Goal: Communication & Community: Share content

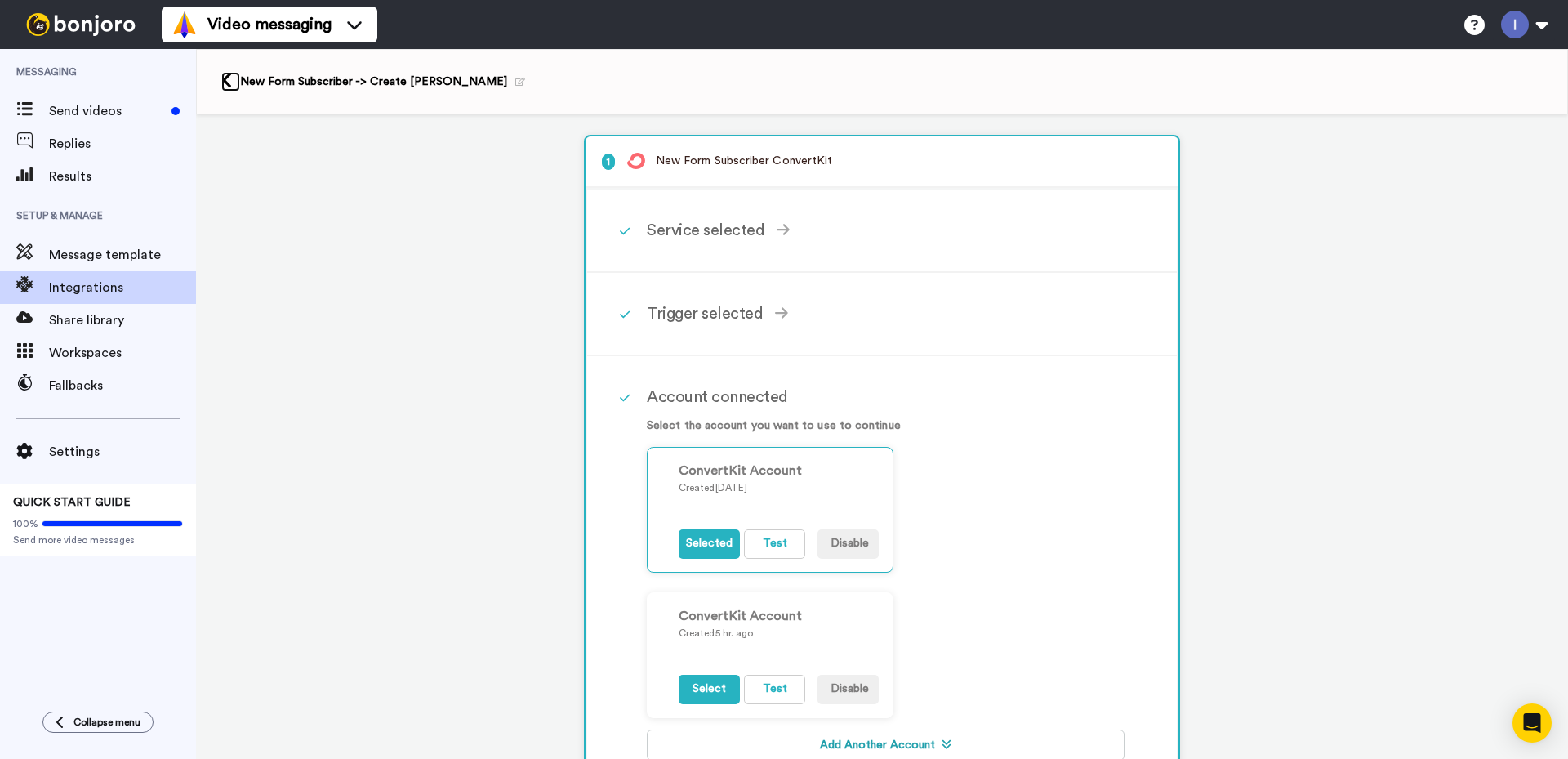
click at [227, 73] on icon at bounding box center [226, 81] width 11 height 17
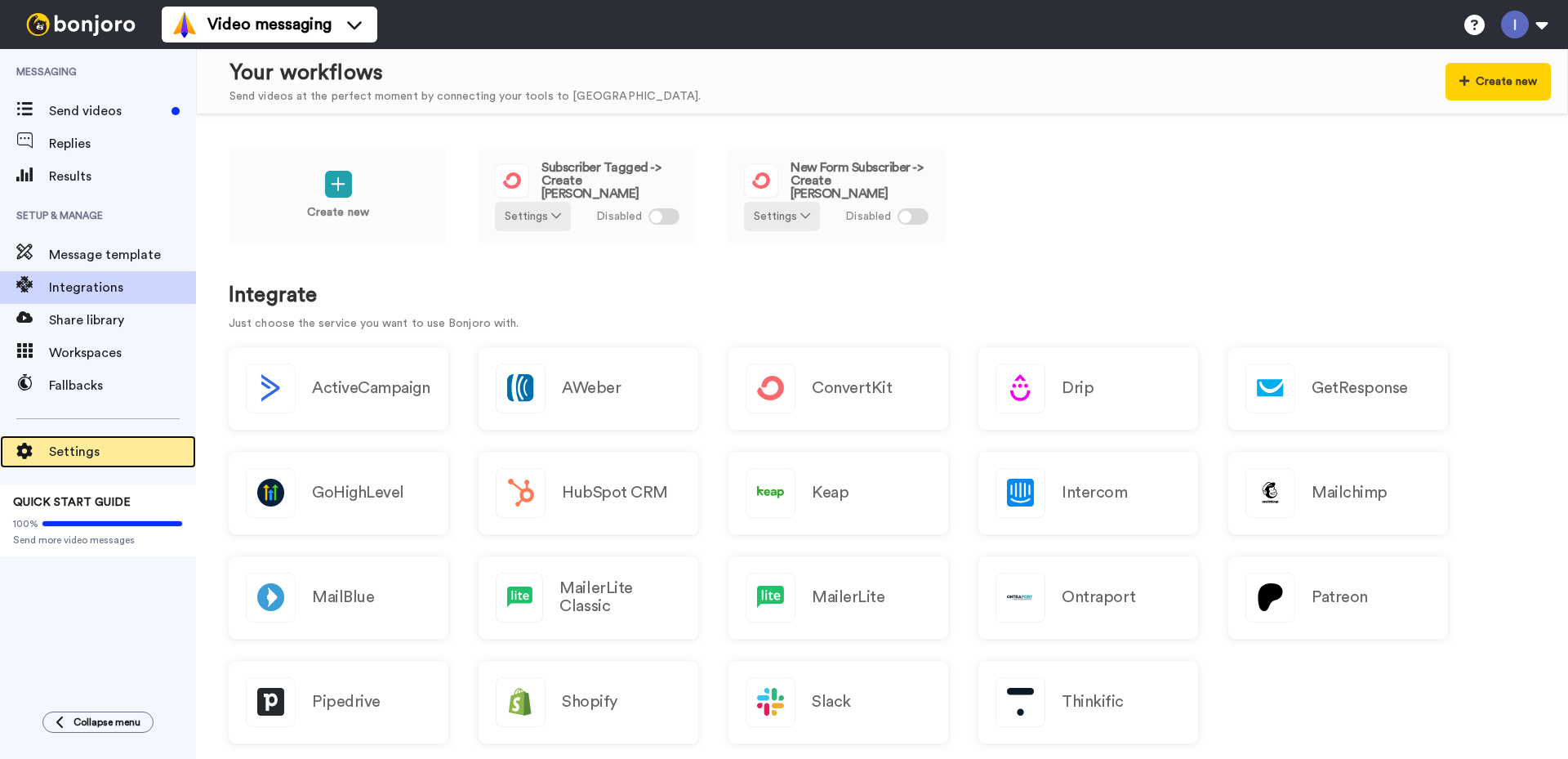
click at [70, 455] on span "Settings" at bounding box center [122, 451] width 147 height 19
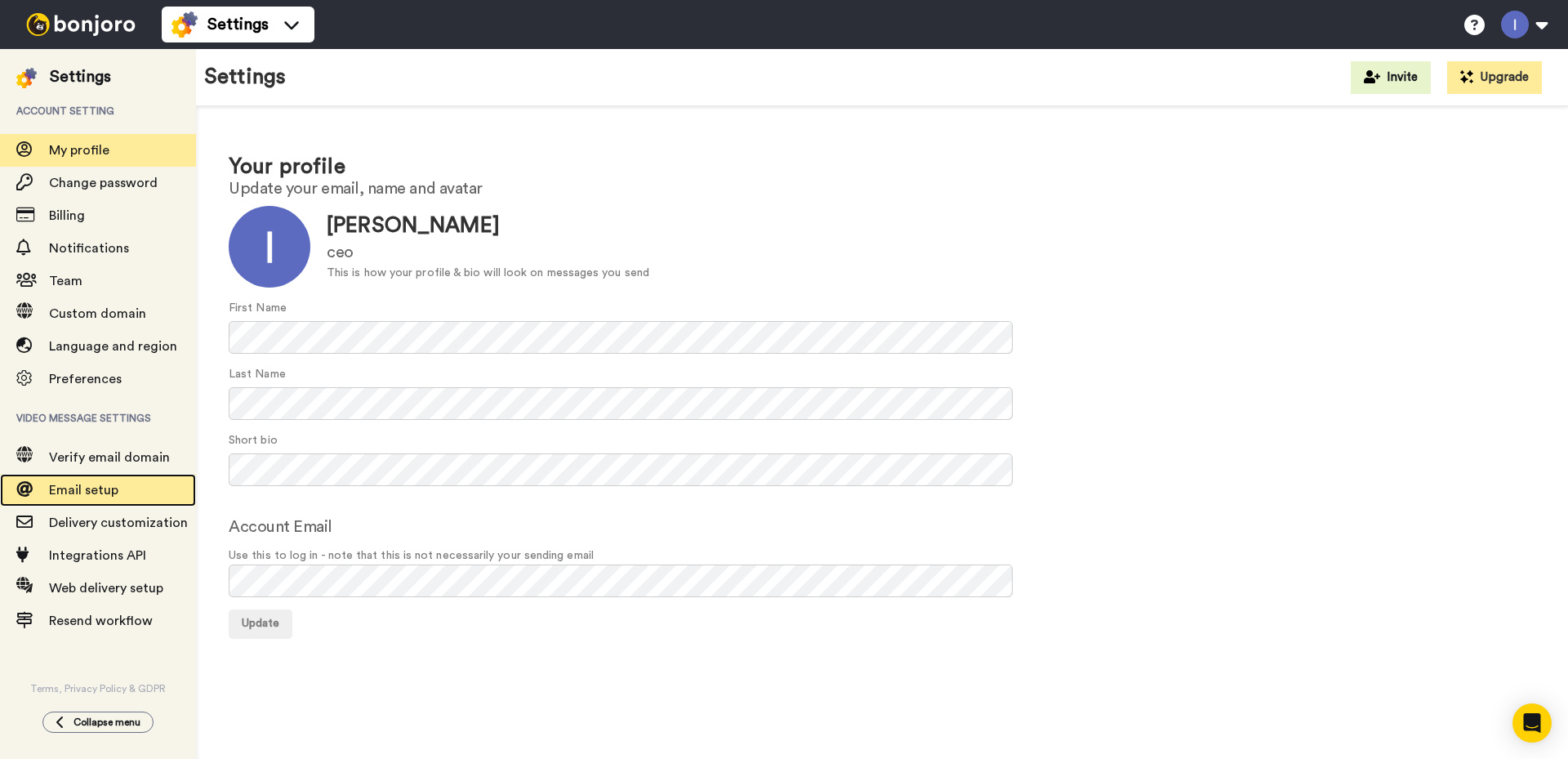
click at [100, 489] on span "Email setup" at bounding box center [83, 490] width 69 height 13
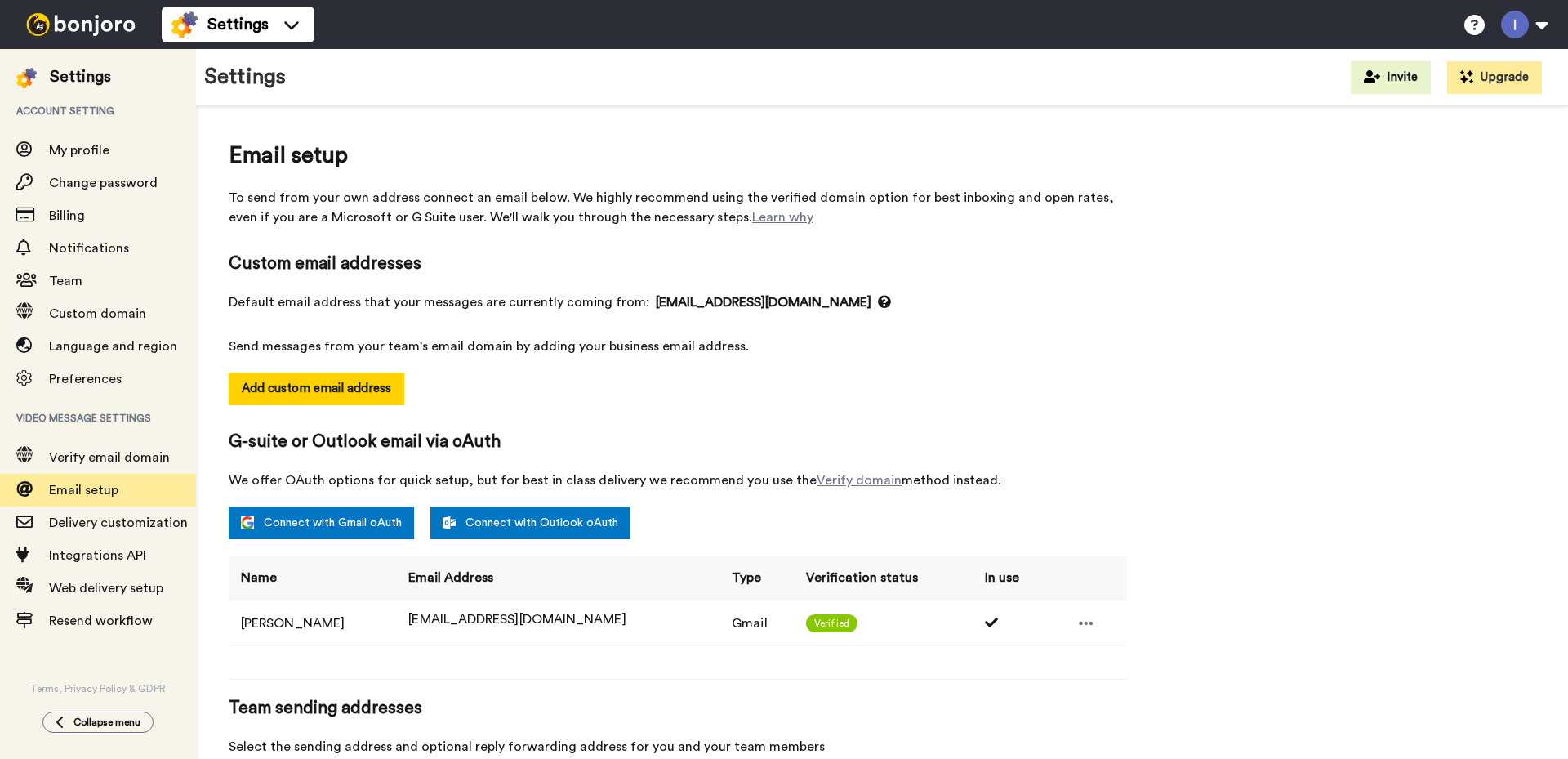
select select "164225"
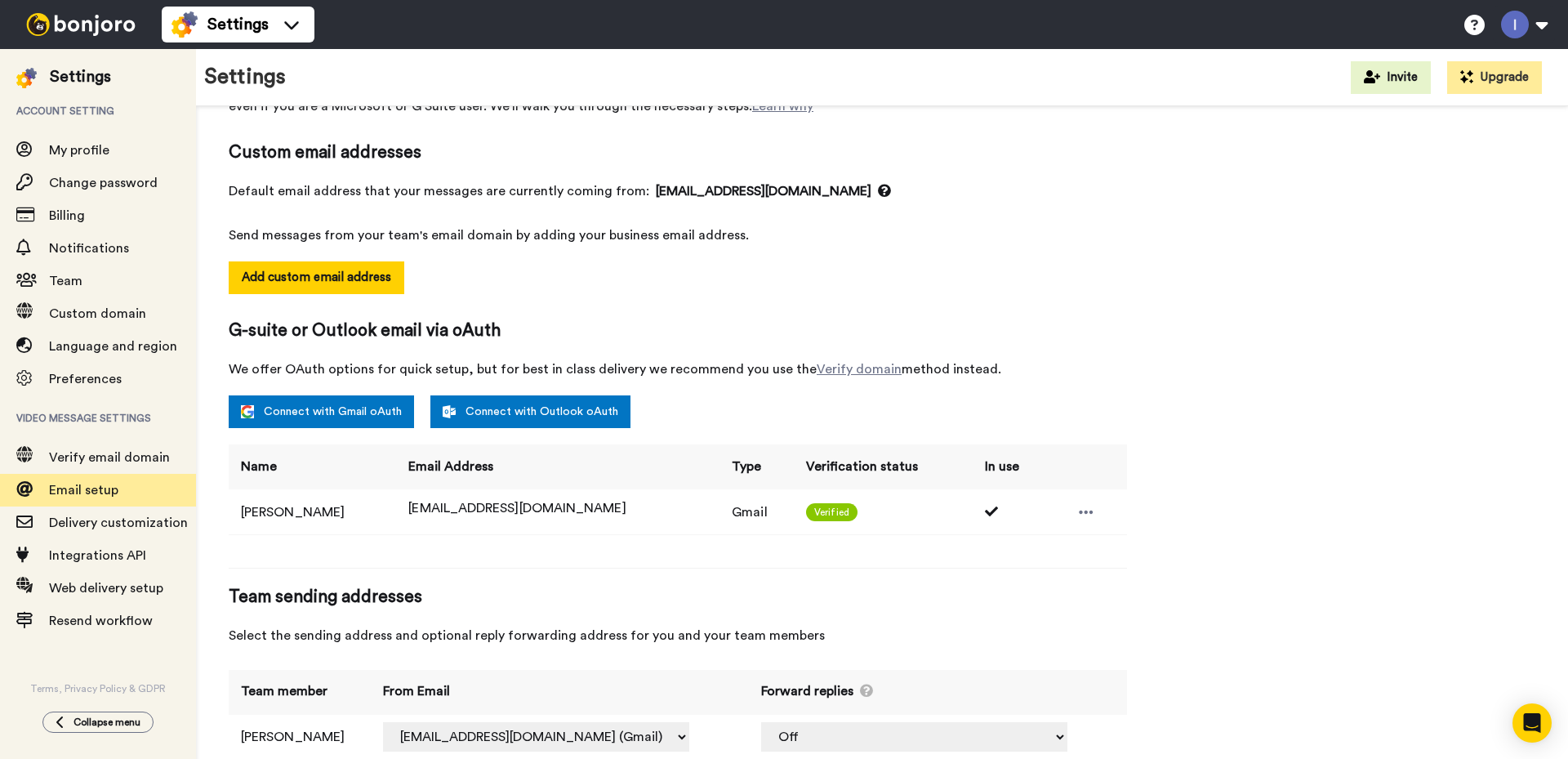
scroll to position [151, 0]
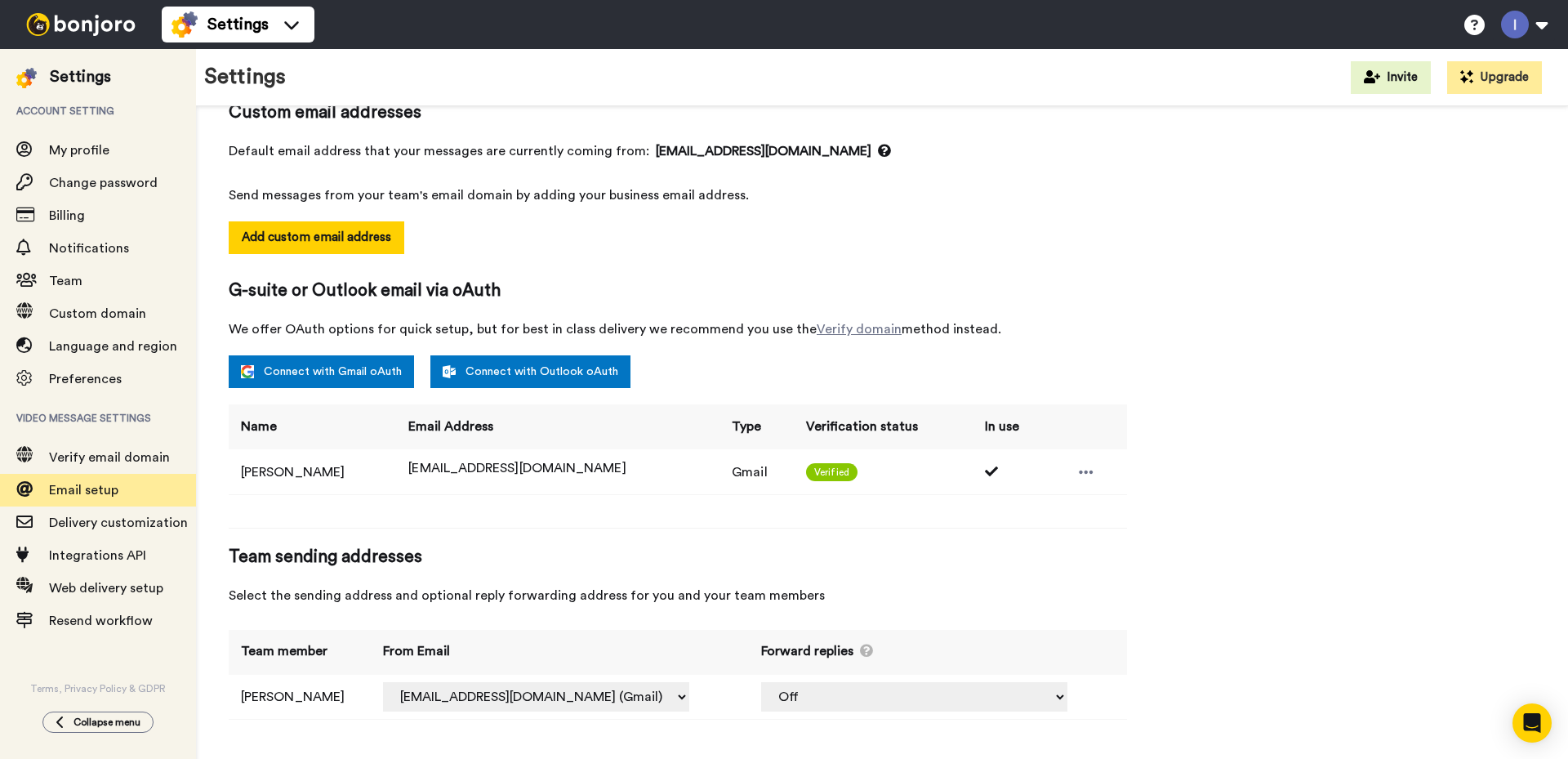
click at [76, 21] on img at bounding box center [81, 25] width 123 height 23
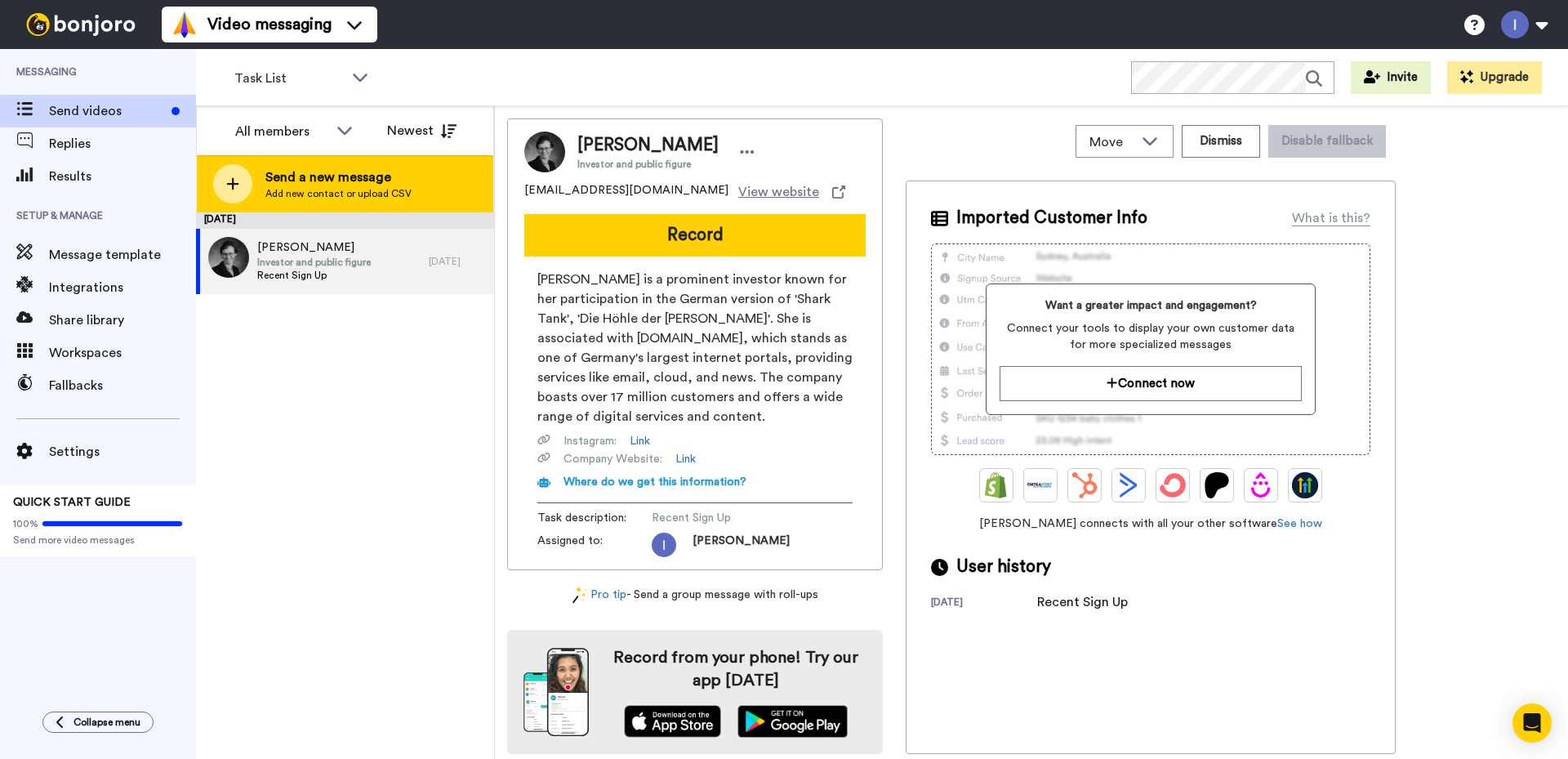
click at [234, 174] on div at bounding box center [232, 183] width 39 height 39
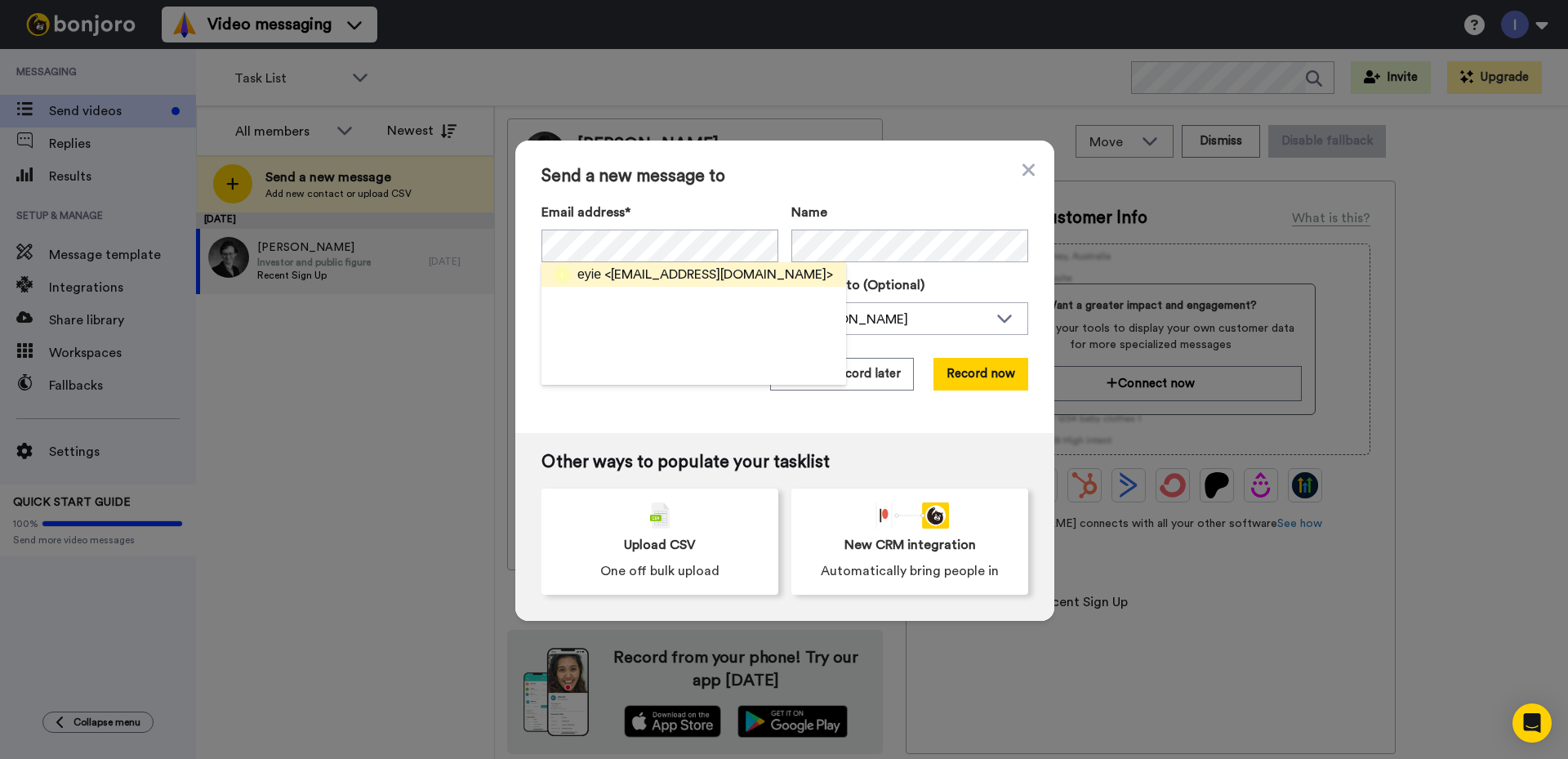
click at [633, 278] on span "<linuxhire8@gmail.com>" at bounding box center [719, 274] width 228 height 19
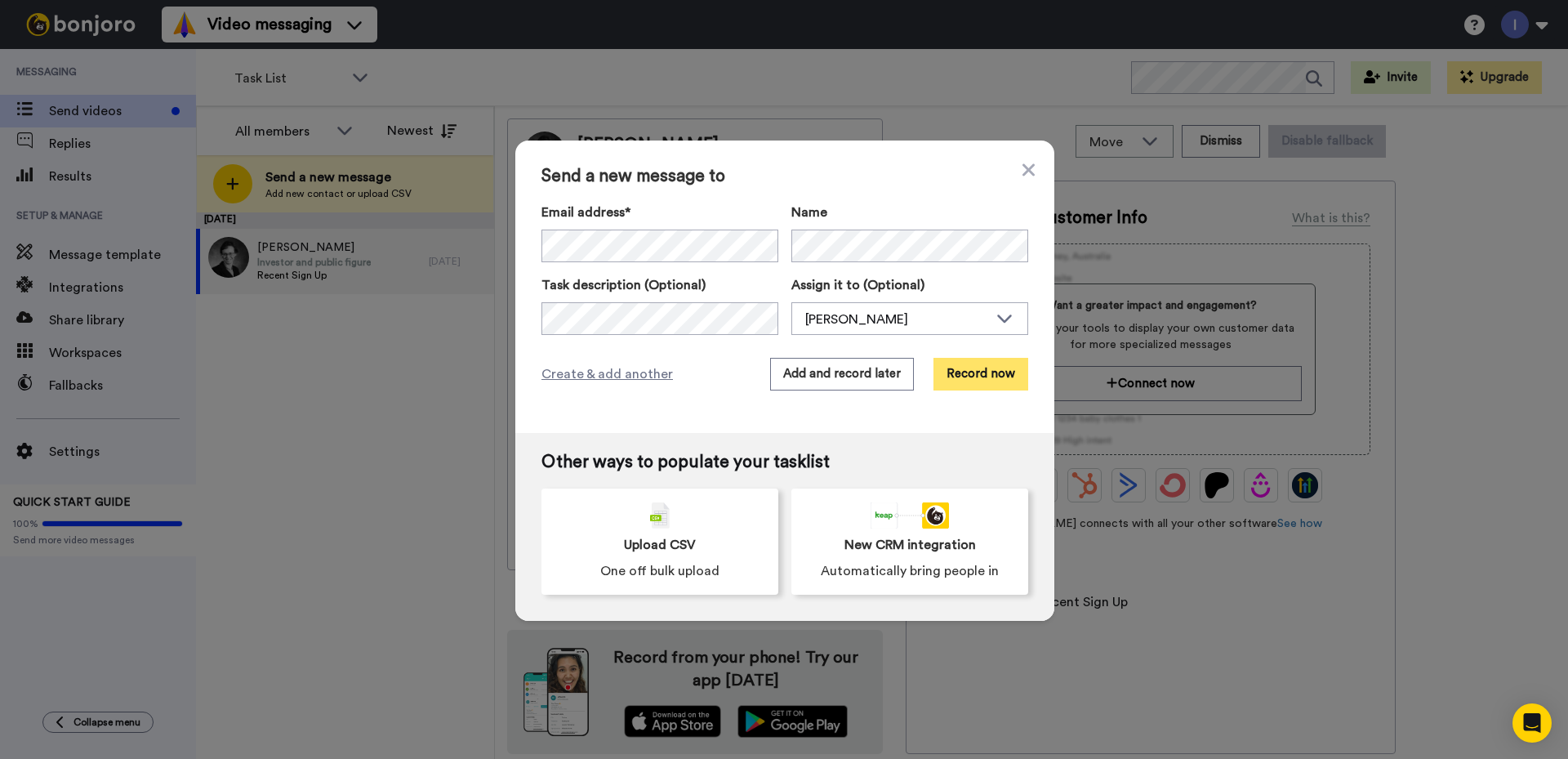
click at [978, 373] on button "Record now" at bounding box center [981, 374] width 95 height 33
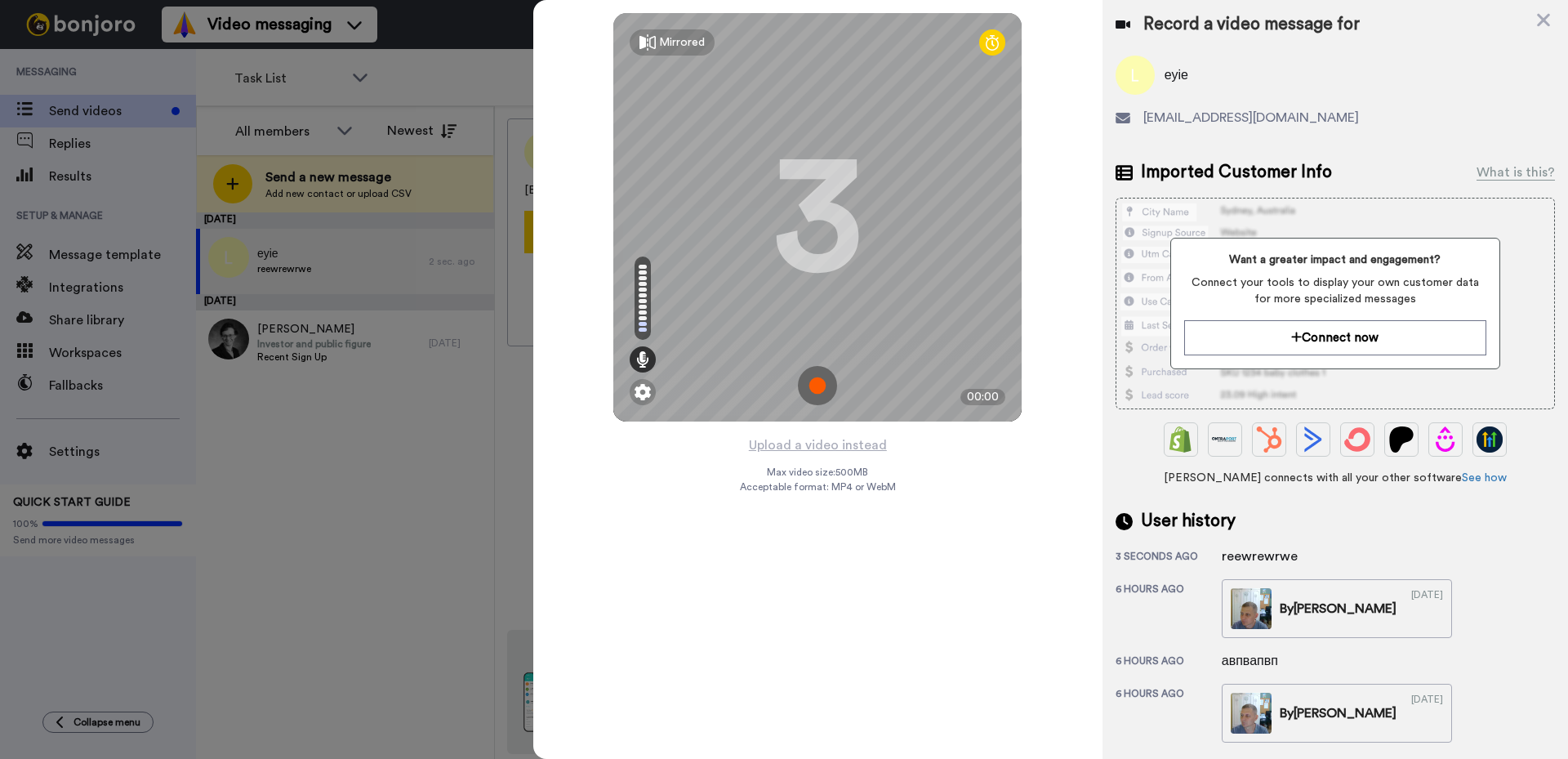
click at [820, 381] on img at bounding box center [817, 385] width 39 height 39
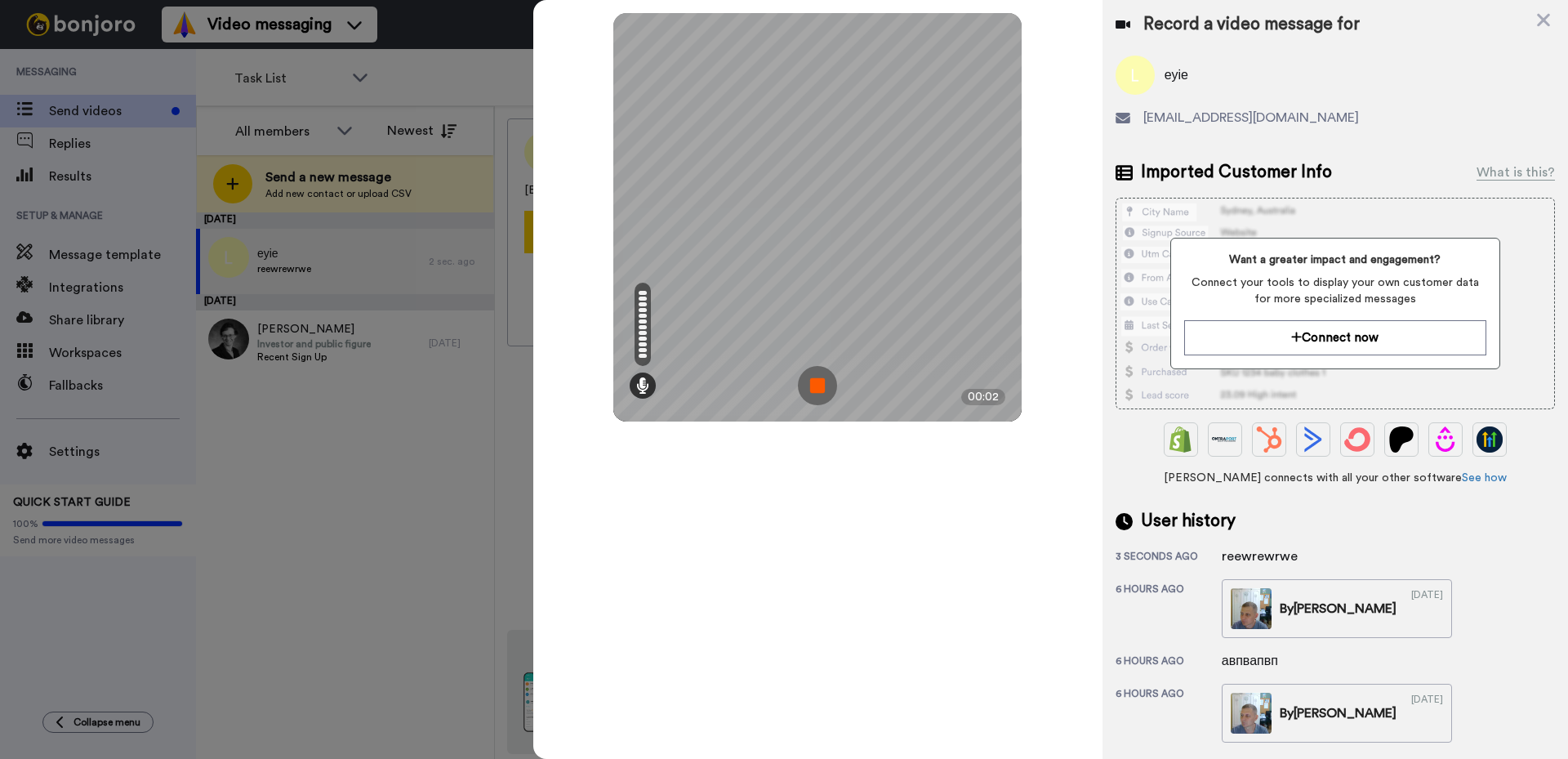
click at [810, 381] on img at bounding box center [817, 385] width 39 height 39
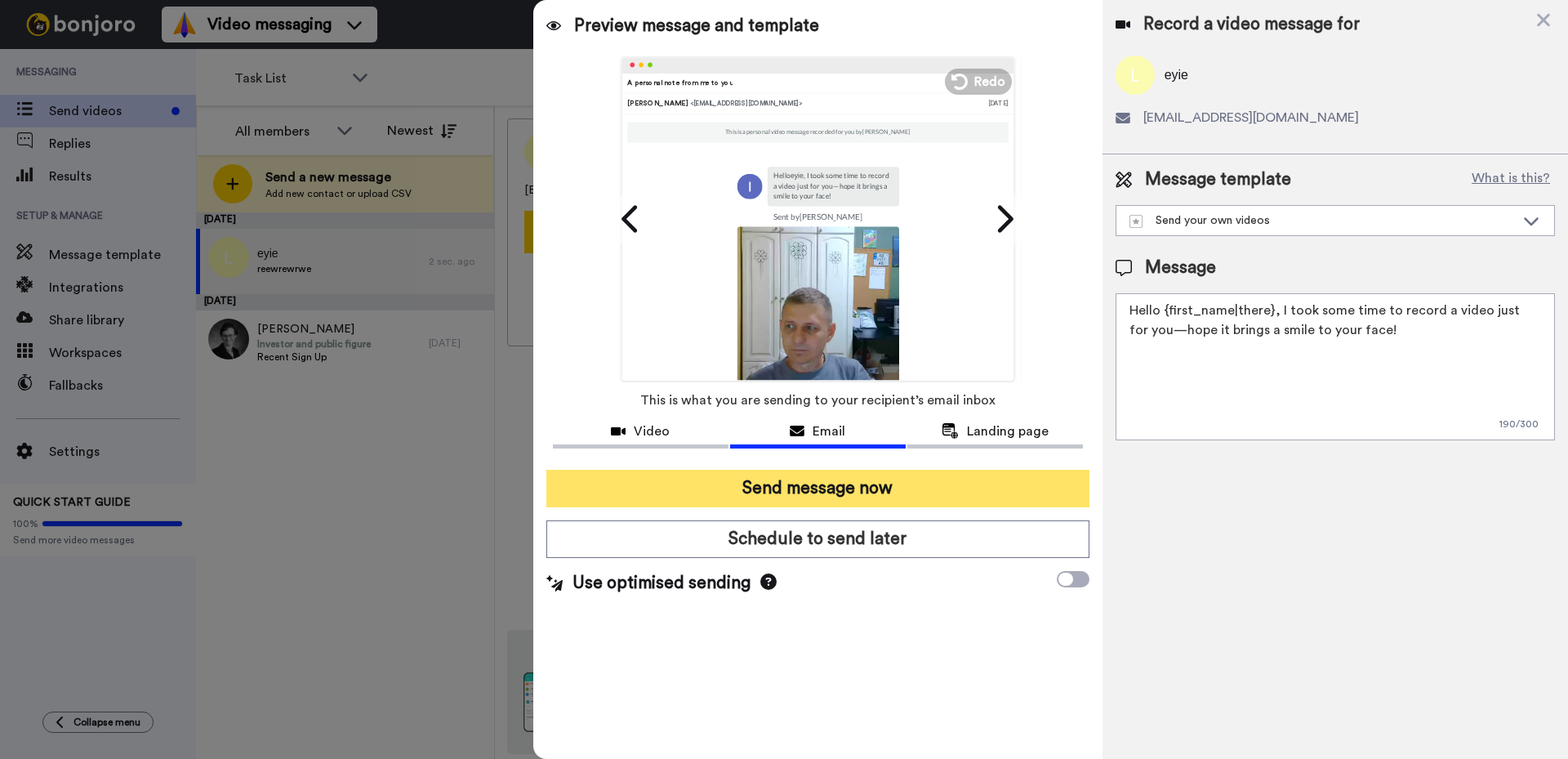
click at [852, 485] on button "Send message now" at bounding box center [818, 487] width 543 height 37
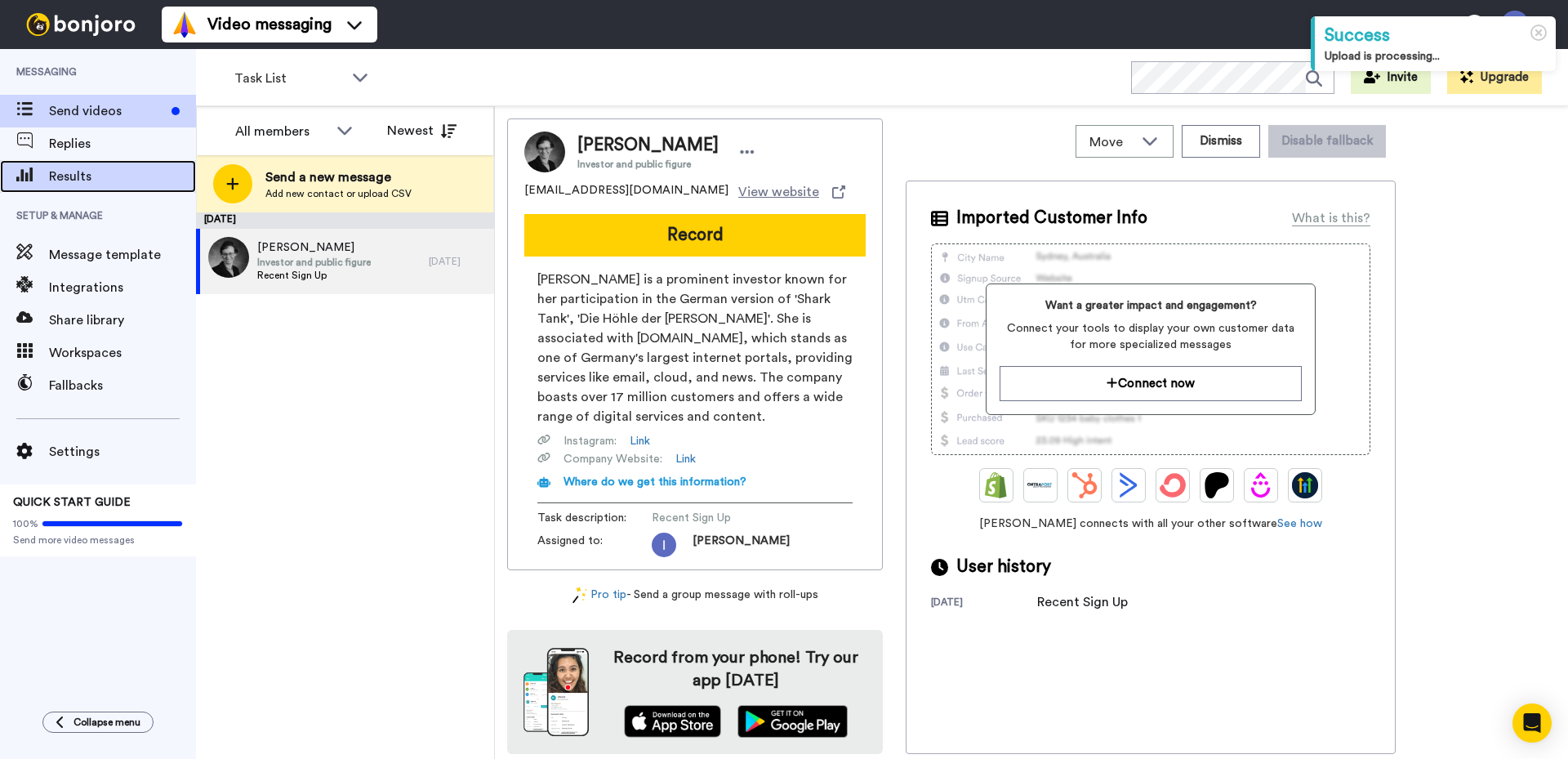
click at [74, 178] on span "Results" at bounding box center [122, 177] width 147 height 19
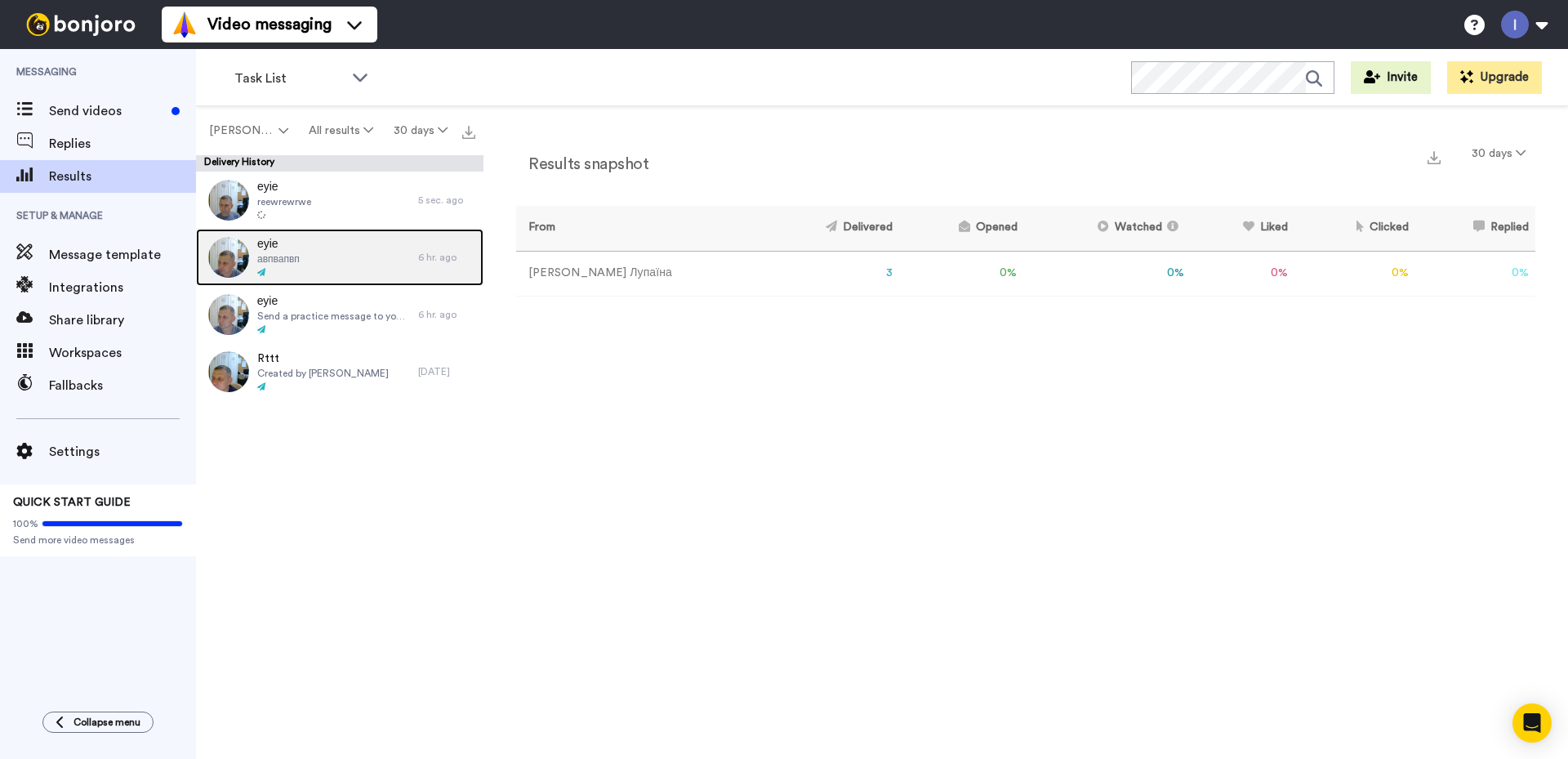
click at [268, 248] on span "еуіе" at bounding box center [278, 244] width 42 height 16
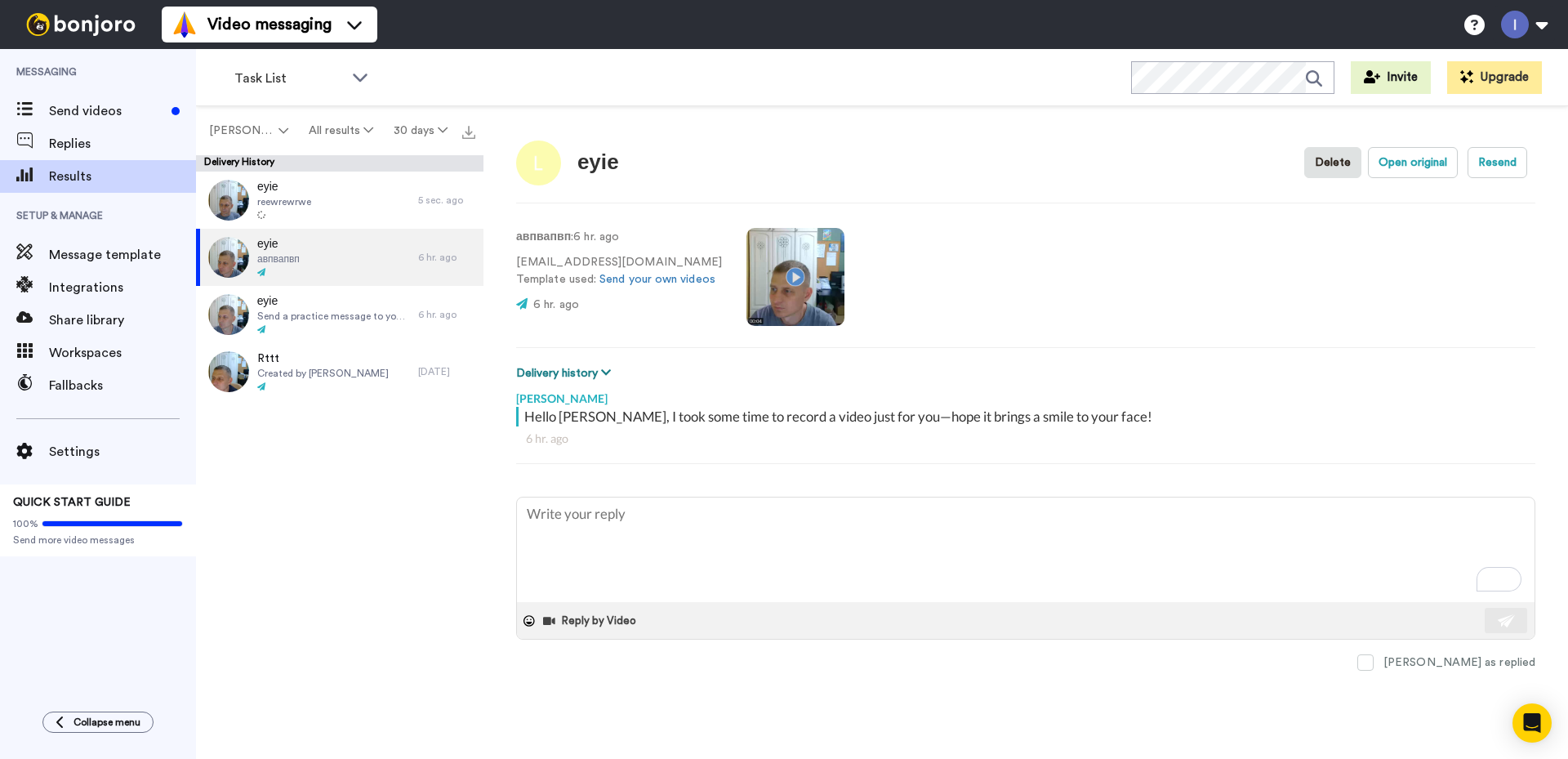
click at [606, 369] on icon at bounding box center [606, 372] width 10 height 12
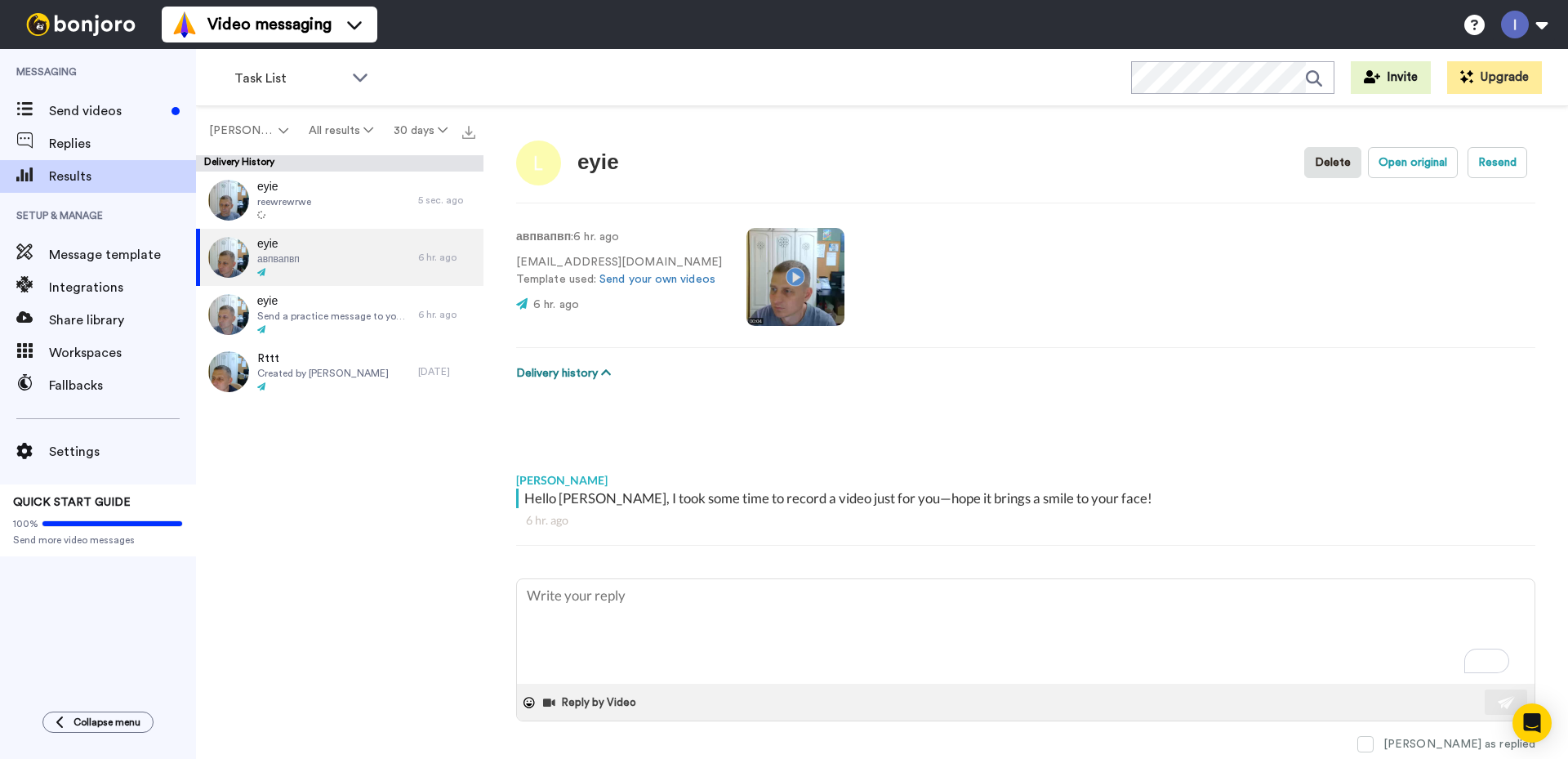
click at [606, 372] on icon at bounding box center [606, 372] width 10 height 12
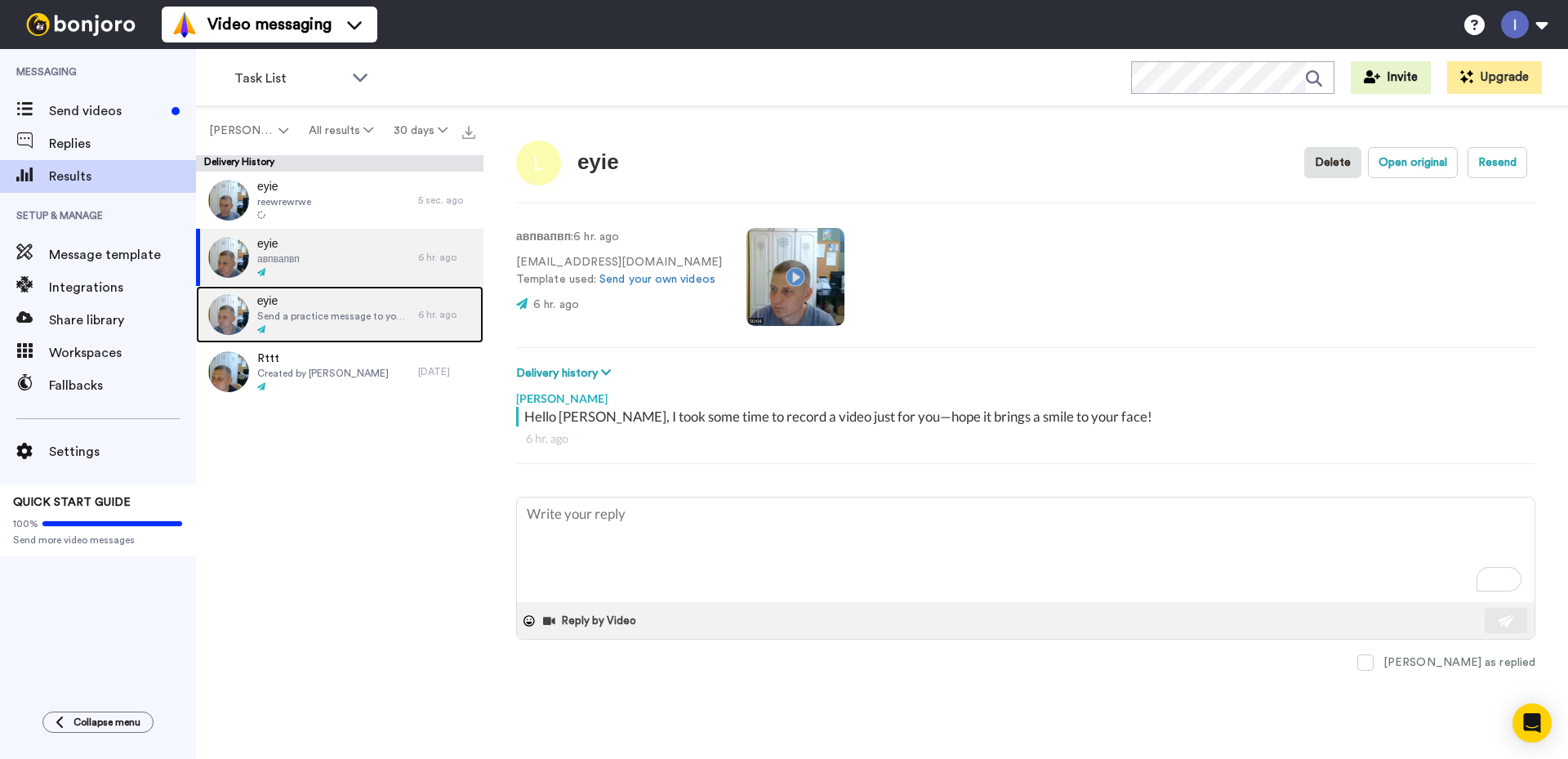
click at [294, 306] on span "еуіе" at bounding box center [333, 301] width 153 height 16
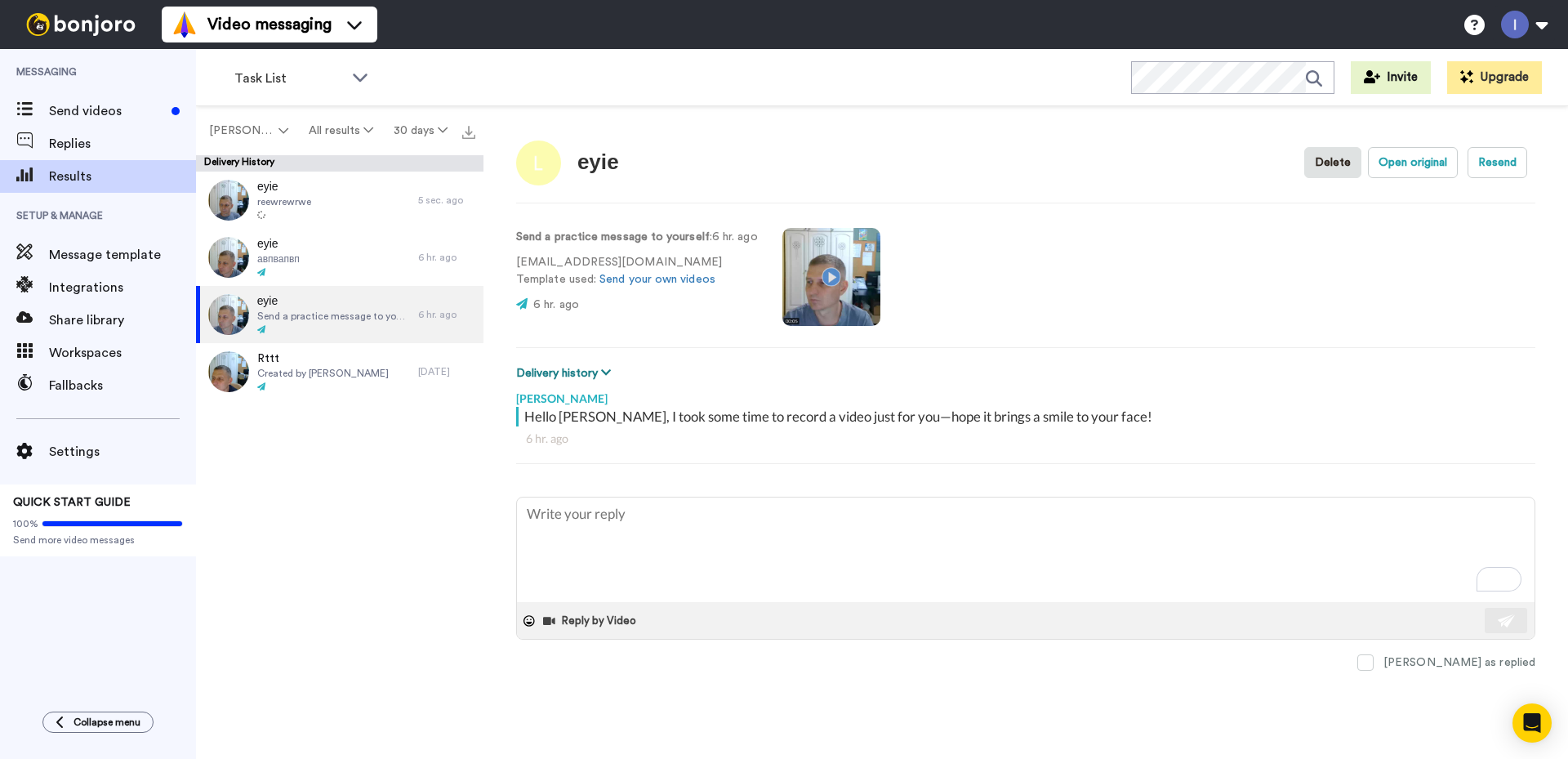
click at [606, 375] on icon at bounding box center [606, 372] width 10 height 12
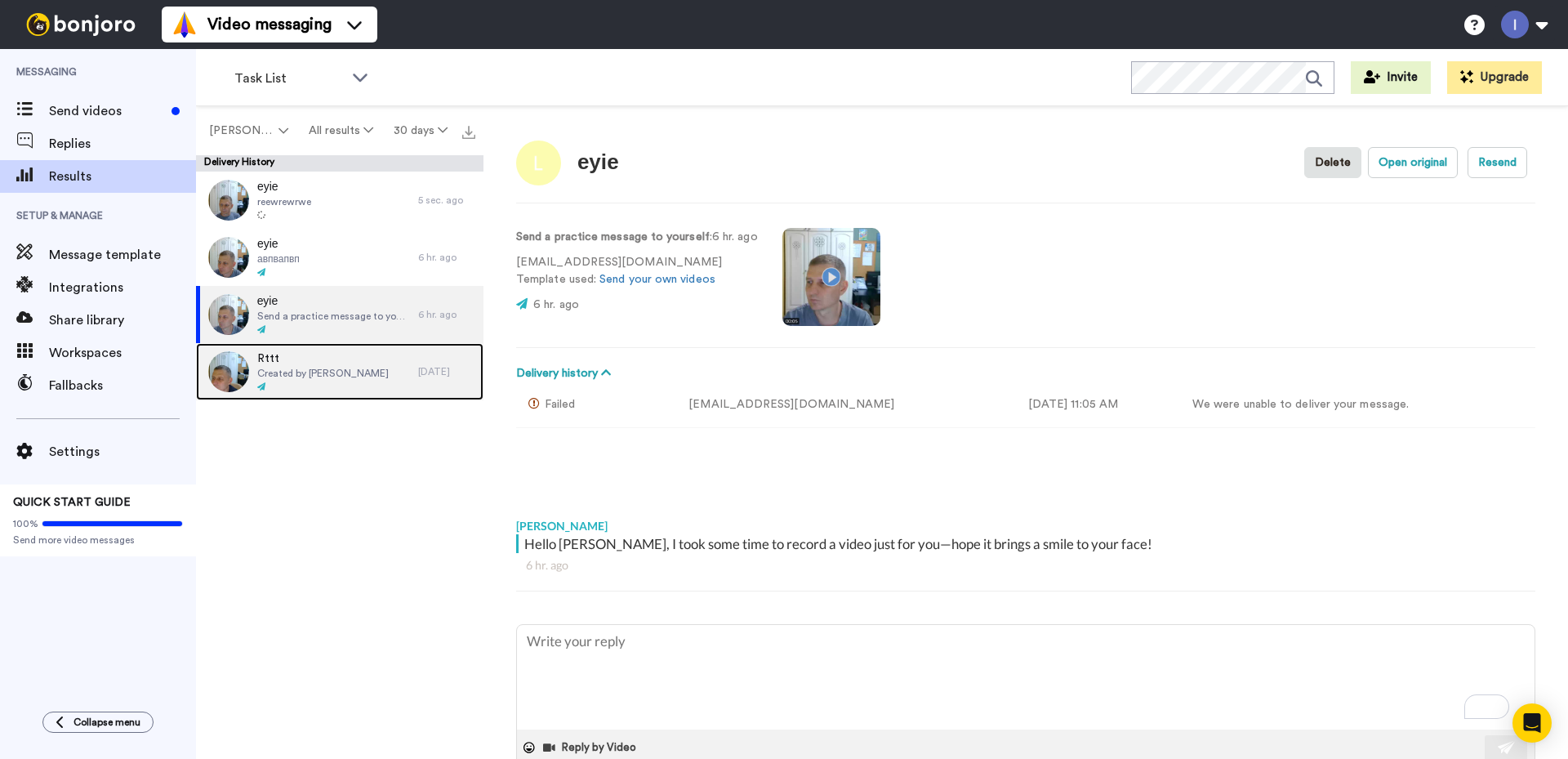
click at [306, 369] on span "Created by Ігор Лупаїна" at bounding box center [322, 373] width 131 height 13
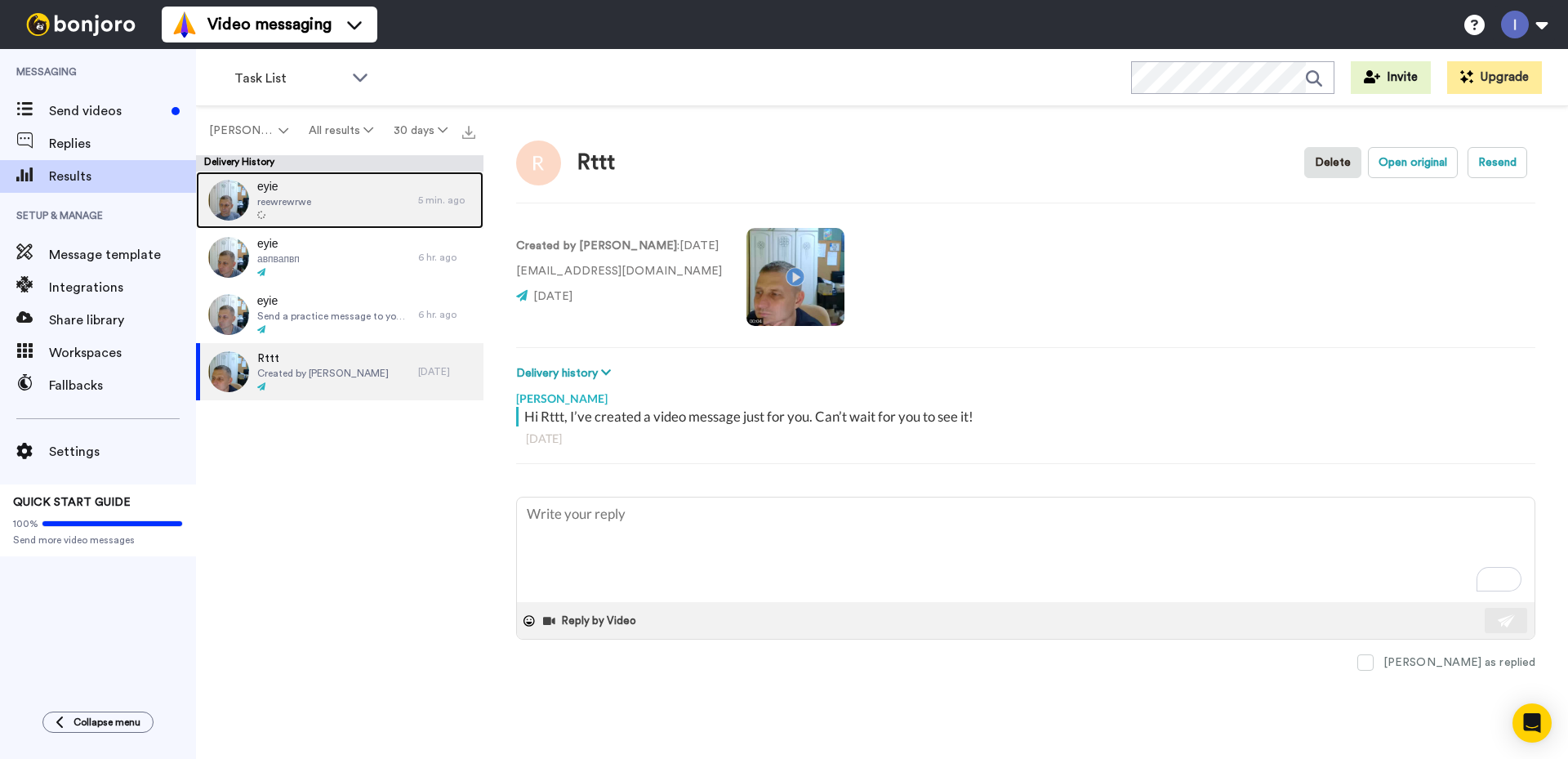
click at [294, 203] on span "reewrewrwe" at bounding box center [284, 202] width 54 height 13
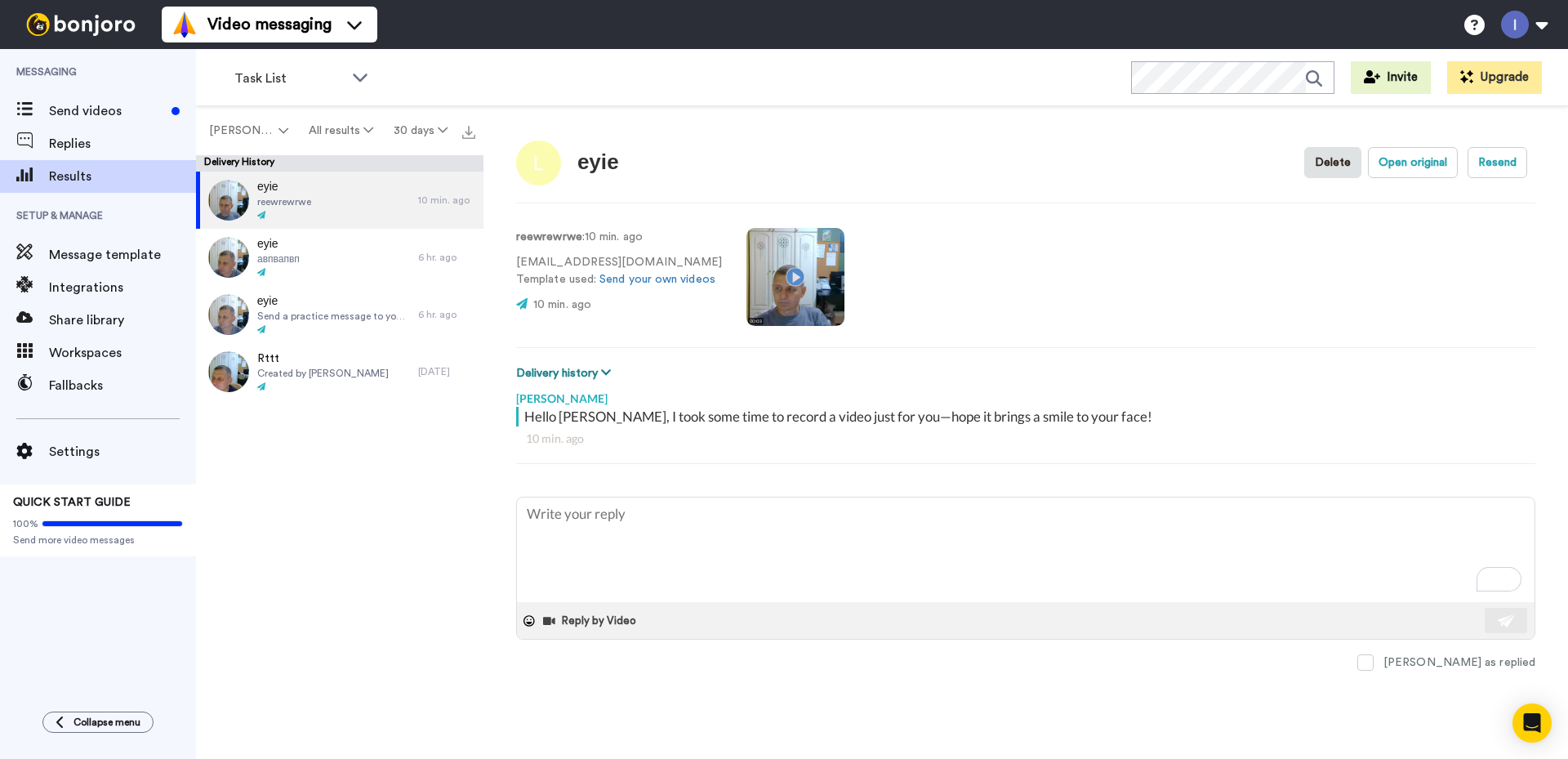
click at [607, 371] on icon at bounding box center [606, 372] width 10 height 12
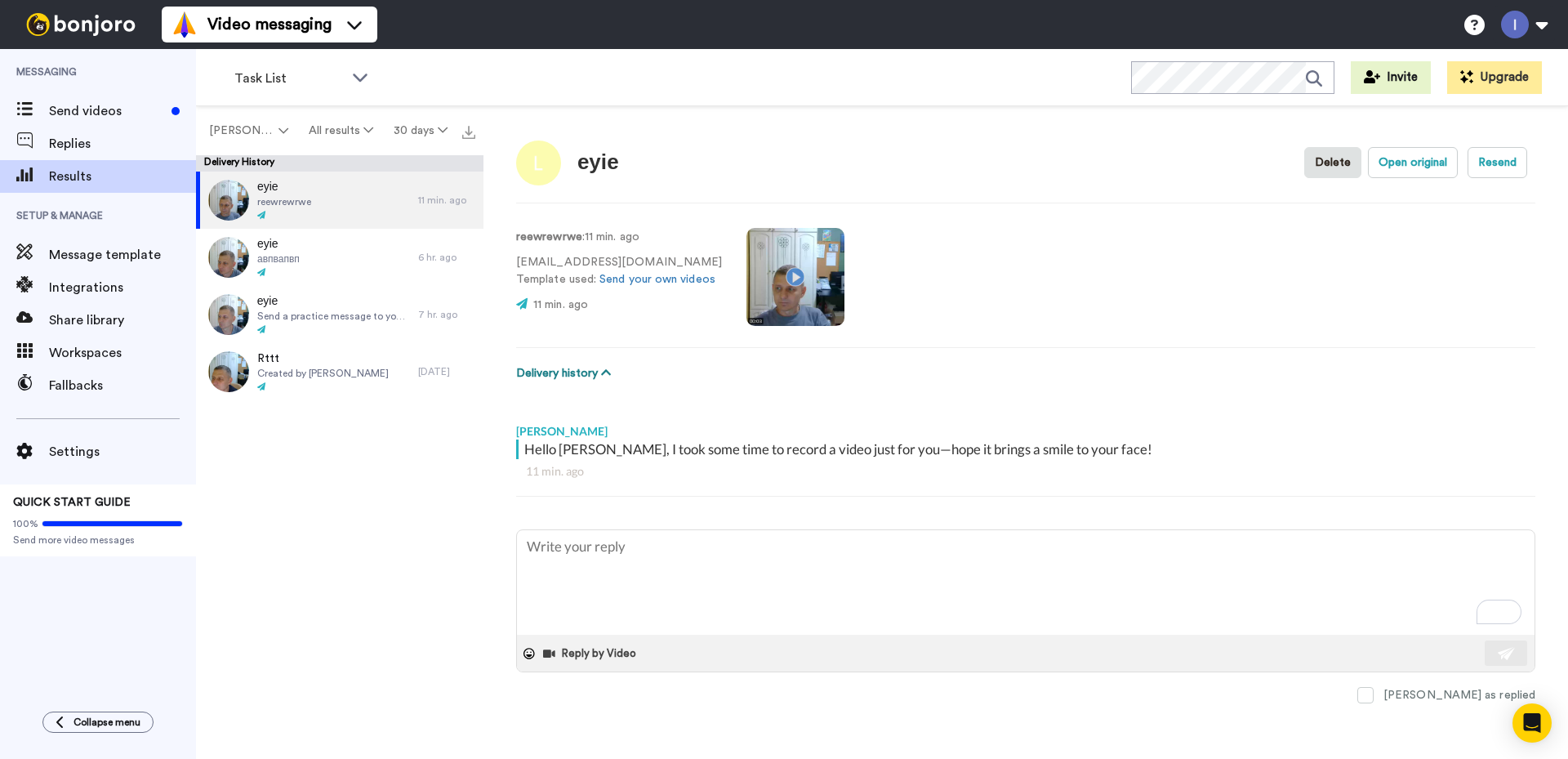
click at [607, 371] on icon at bounding box center [606, 372] width 10 height 12
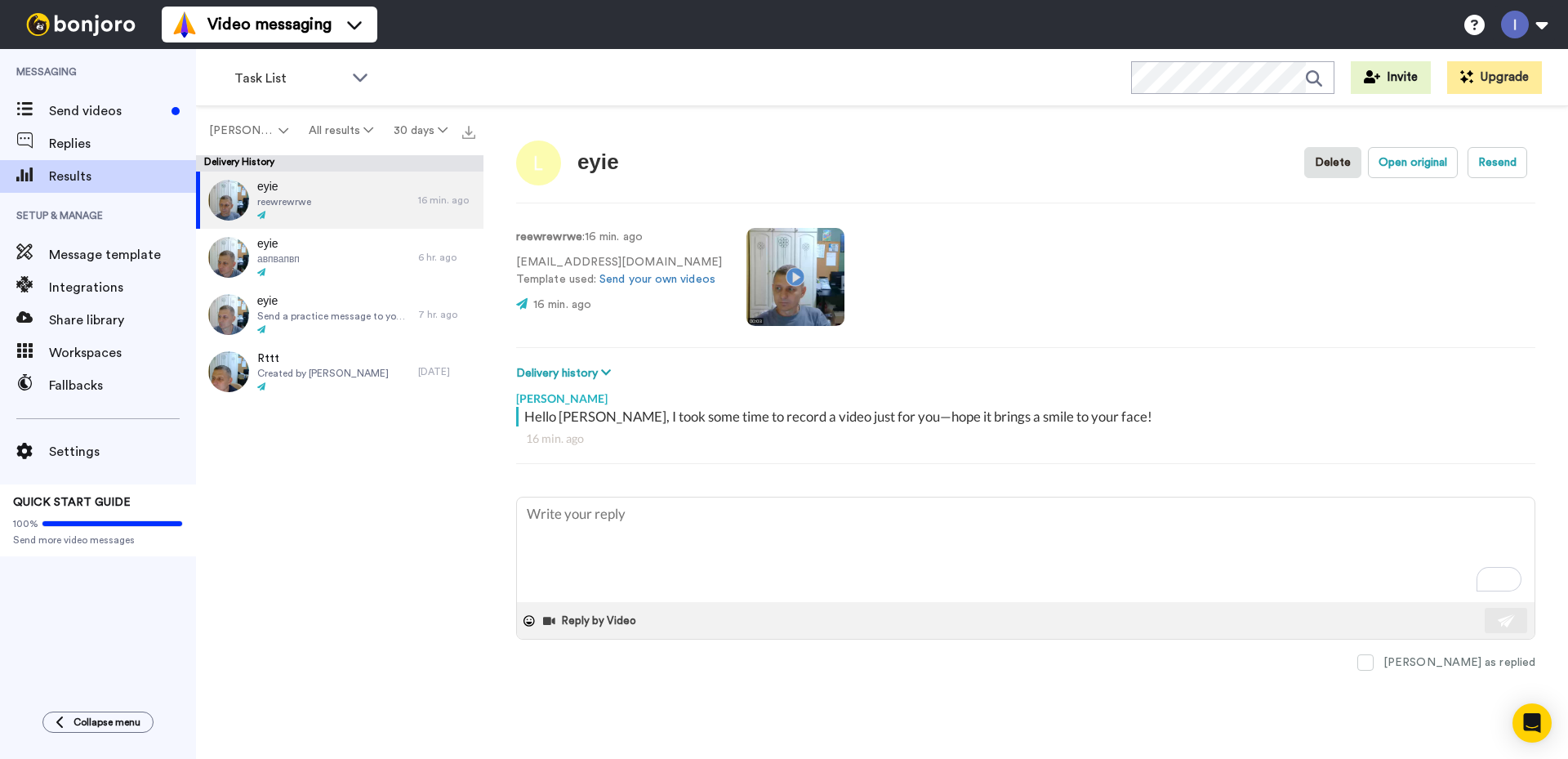
type textarea "x"
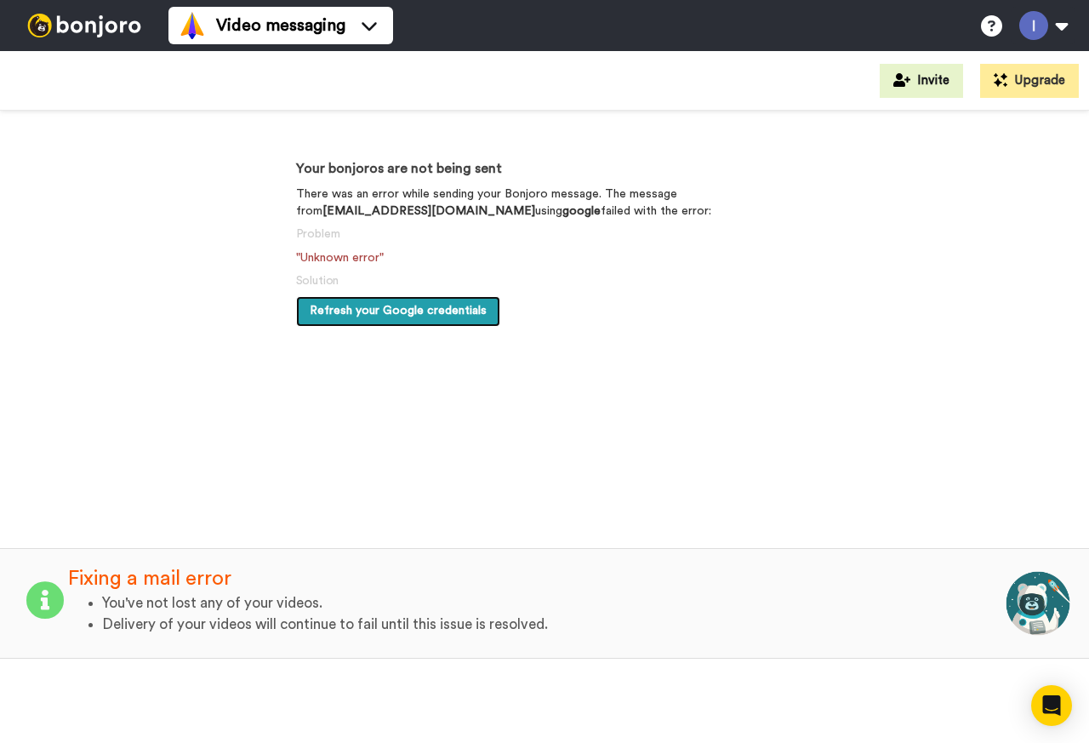
click at [390, 312] on span "Refresh your Google credentials" at bounding box center [398, 311] width 177 height 12
